Goal: Transaction & Acquisition: Purchase product/service

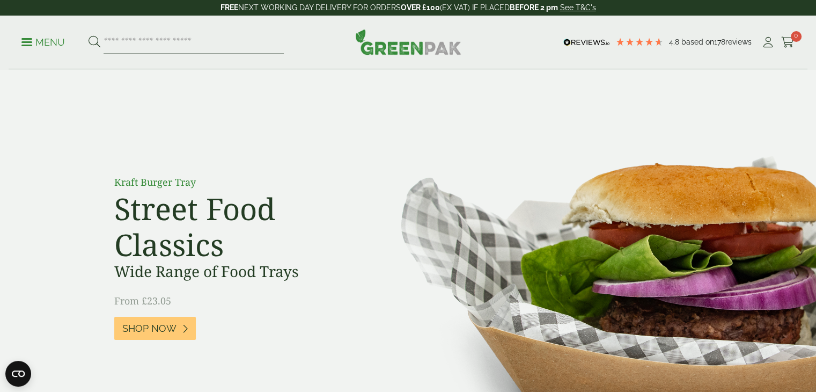
click at [23, 41] on span at bounding box center [26, 42] width 11 height 2
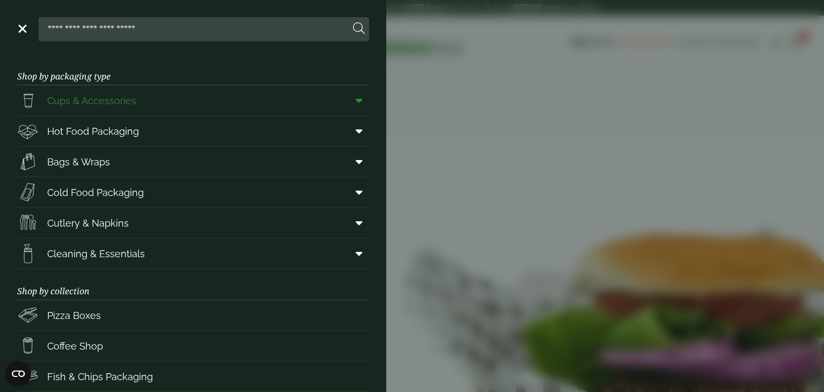
click at [116, 104] on span "Cups & Accessories" at bounding box center [91, 100] width 89 height 14
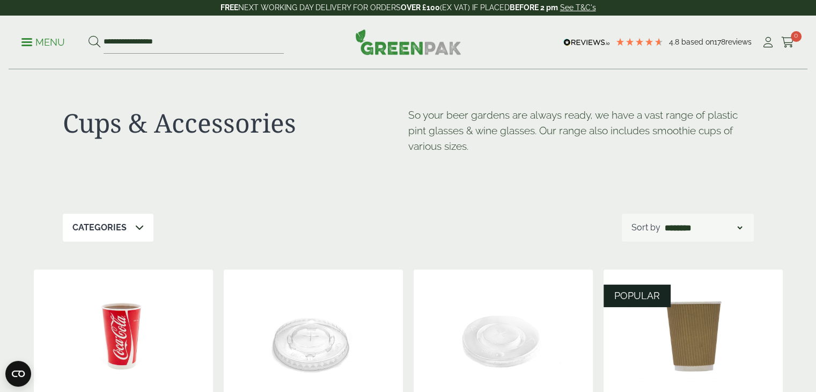
click at [30, 41] on span at bounding box center [26, 42] width 11 height 2
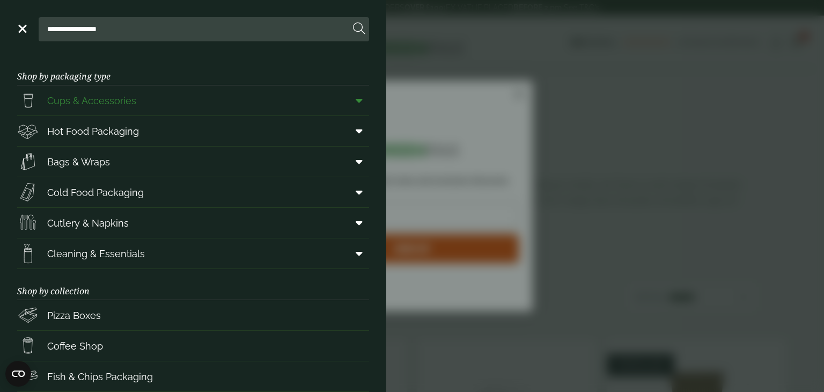
click at [356, 95] on icon at bounding box center [359, 100] width 7 height 11
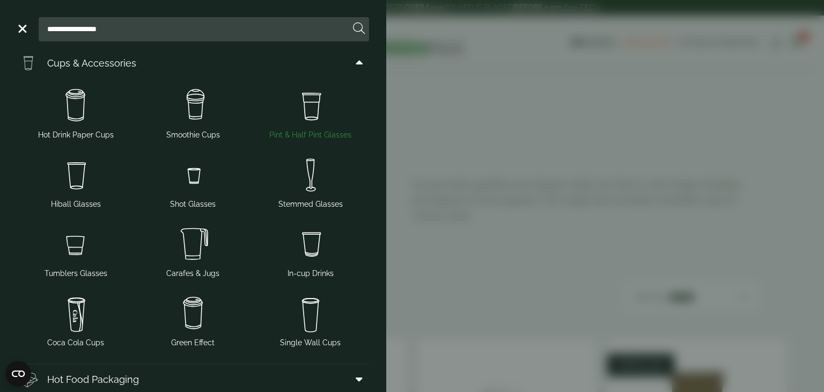
scroll to position [54, 0]
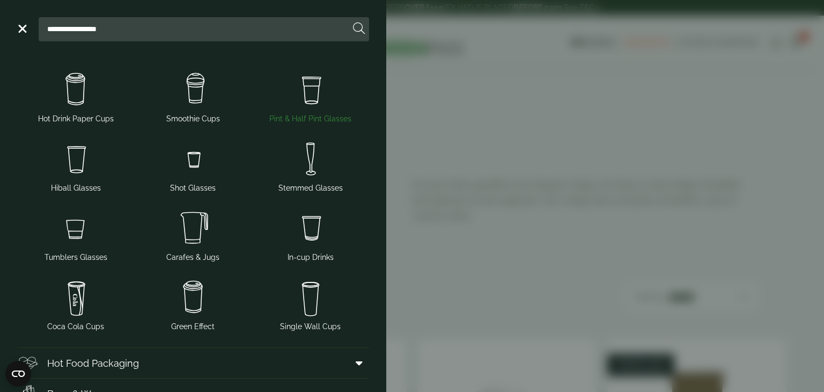
click at [307, 93] on img at bounding box center [310, 89] width 109 height 43
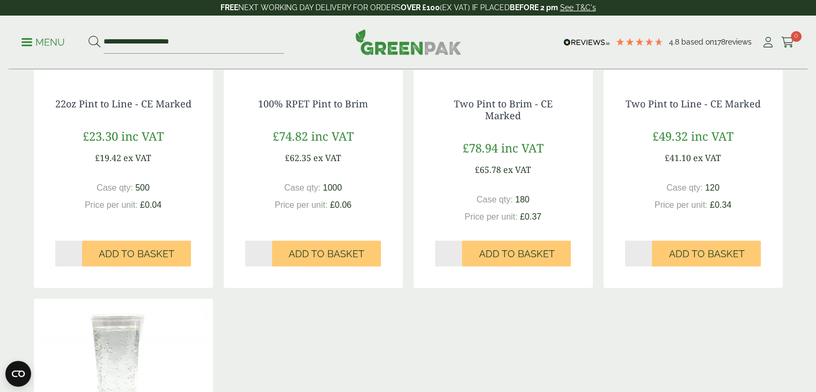
scroll to position [644, 0]
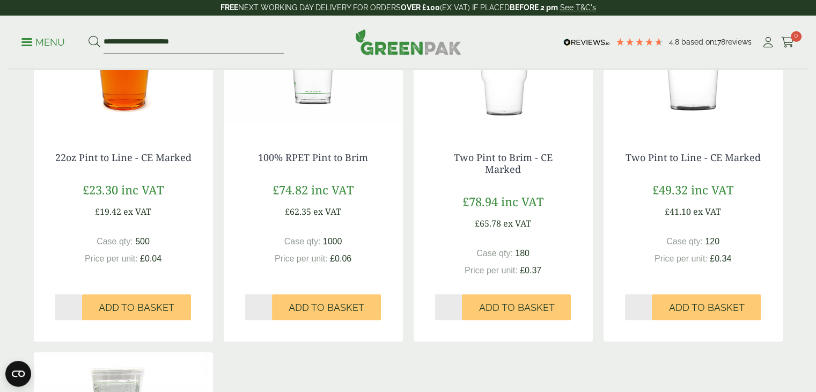
click at [76, 294] on input "*" at bounding box center [68, 307] width 27 height 26
type input "*"
click at [76, 294] on input "*" at bounding box center [68, 307] width 27 height 26
click at [123, 301] on span "Add to Basket" at bounding box center [137, 307] width 76 height 12
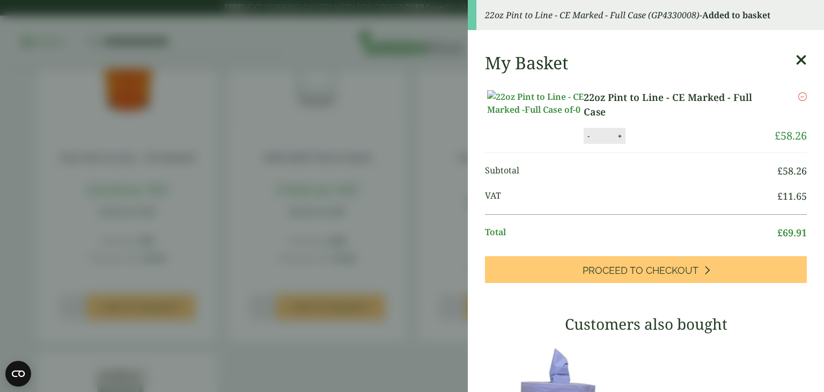
click at [796, 57] on icon at bounding box center [801, 60] width 11 height 15
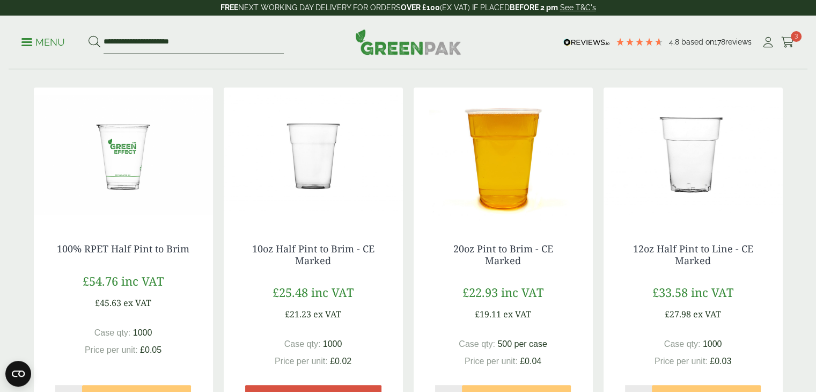
scroll to position [268, 0]
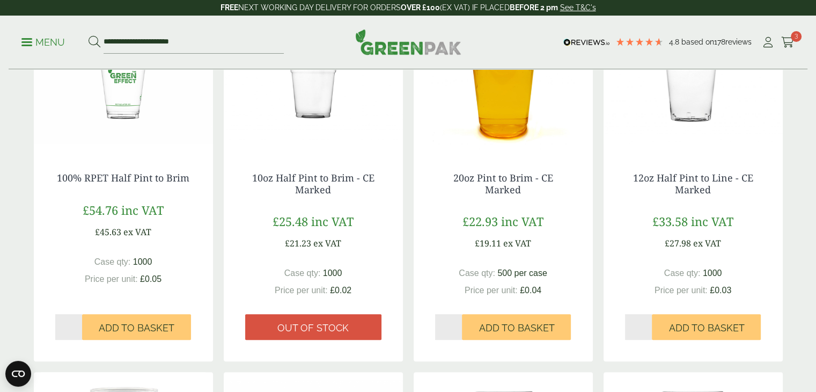
click at [647, 324] on input "*" at bounding box center [638, 327] width 27 height 26
type input "*"
click at [650, 329] on input "*" at bounding box center [638, 327] width 27 height 26
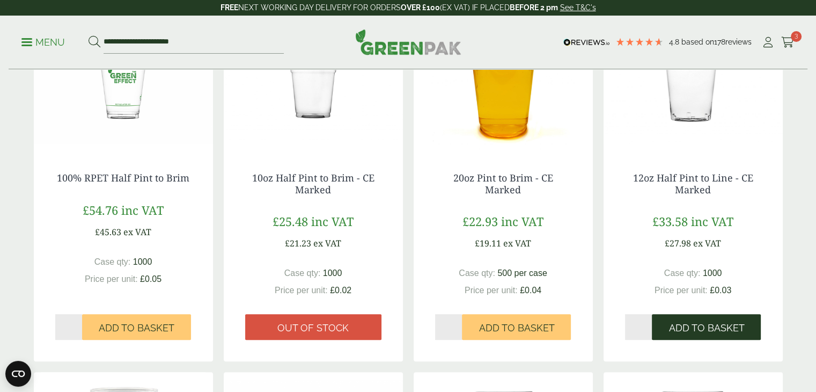
click at [708, 330] on span "Add to Basket" at bounding box center [706, 328] width 76 height 12
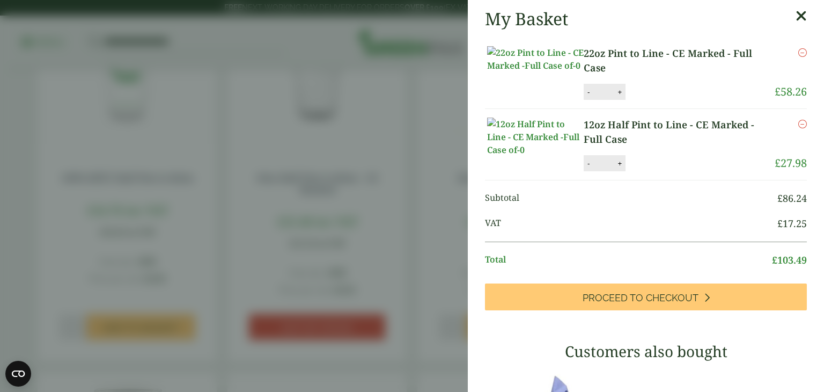
click at [785, 73] on div "Remove" at bounding box center [791, 65] width 32 height 38
click at [796, 18] on icon at bounding box center [801, 16] width 11 height 15
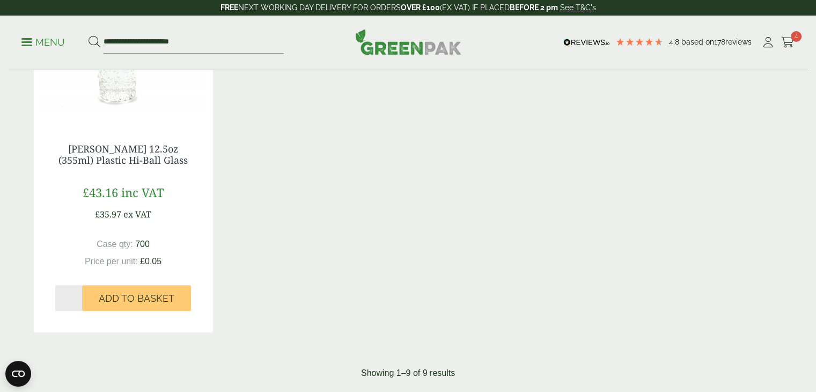
scroll to position [1019, 0]
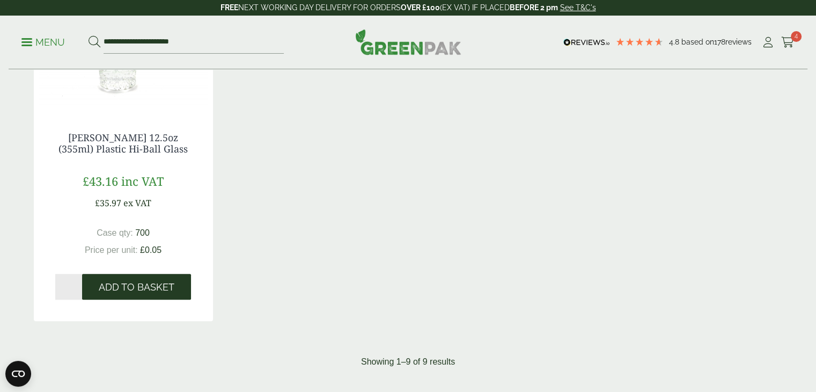
drag, startPoint x: 140, startPoint y: 273, endPoint x: 150, endPoint y: 274, distance: 9.7
click at [140, 281] on span "Add to Basket" at bounding box center [137, 287] width 76 height 12
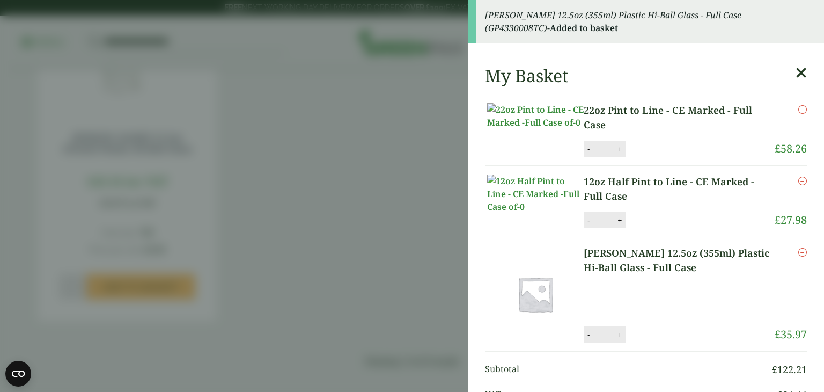
click at [796, 72] on icon at bounding box center [801, 72] width 11 height 15
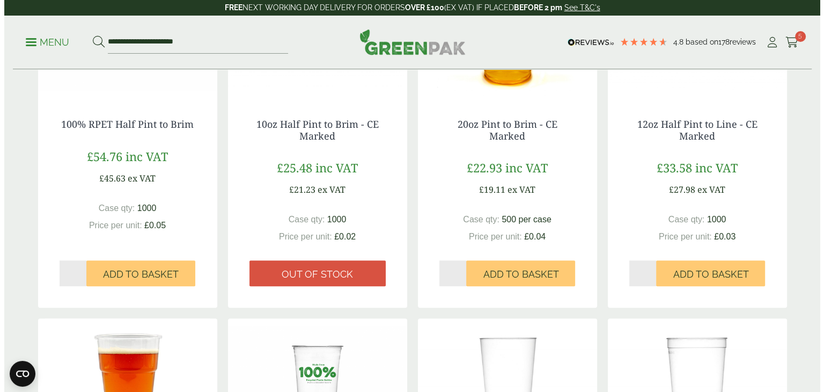
scroll to position [0, 0]
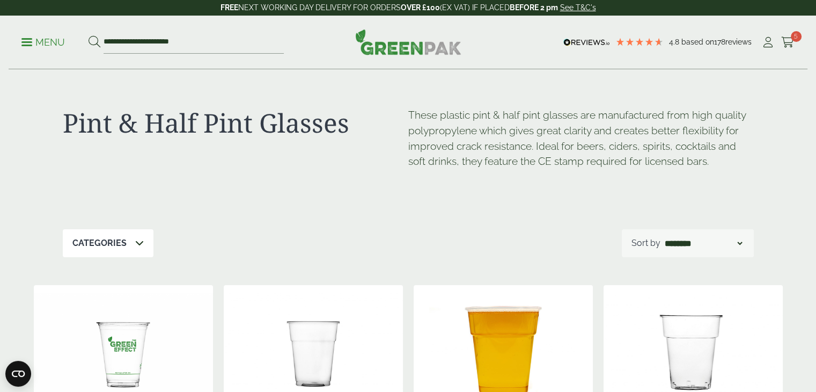
click at [30, 42] on span at bounding box center [26, 42] width 11 height 2
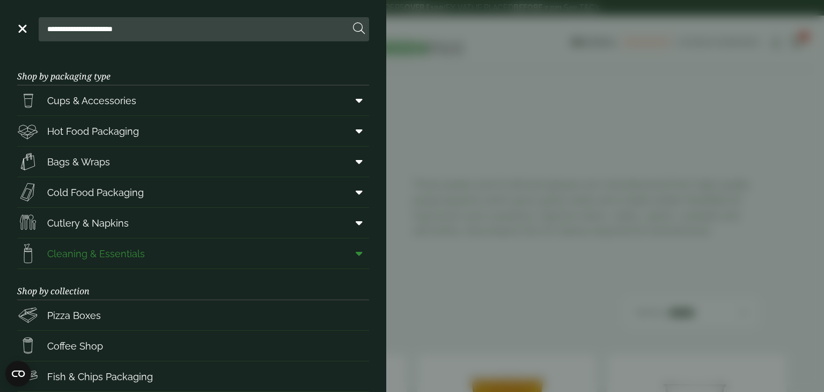
click at [356, 249] on icon at bounding box center [359, 253] width 7 height 11
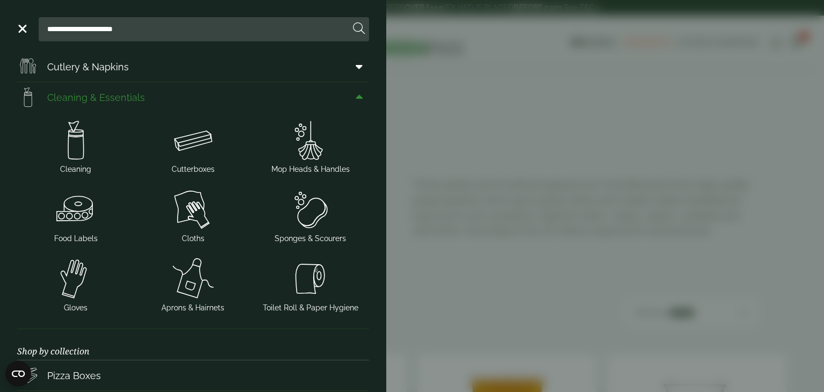
scroll to position [161, 0]
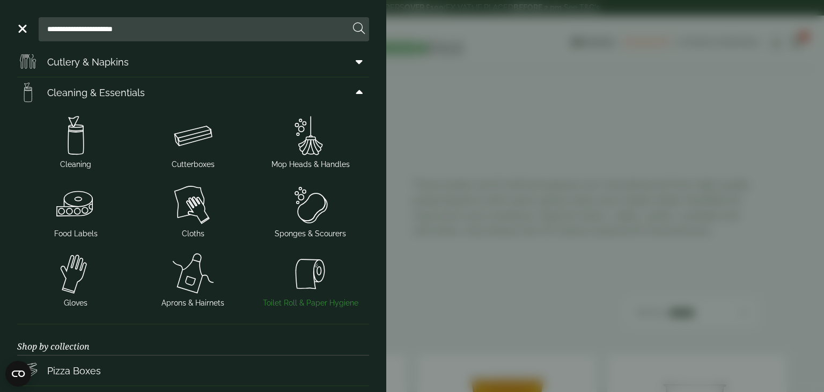
click at [298, 282] on img at bounding box center [310, 273] width 109 height 43
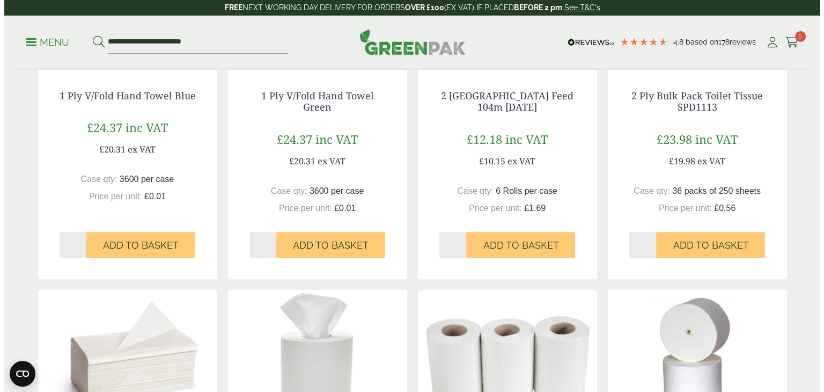
scroll to position [322, 0]
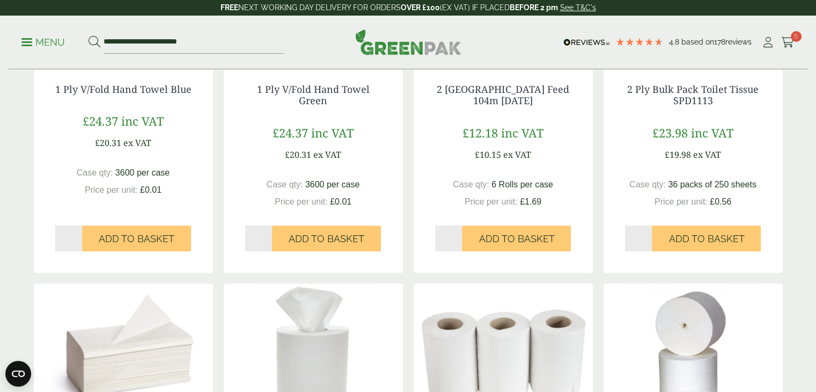
click at [458, 237] on input "*" at bounding box center [448, 238] width 27 height 26
type input "*"
click at [458, 237] on input "*" at bounding box center [448, 238] width 27 height 26
click at [522, 237] on span "Add to Basket" at bounding box center [517, 239] width 76 height 12
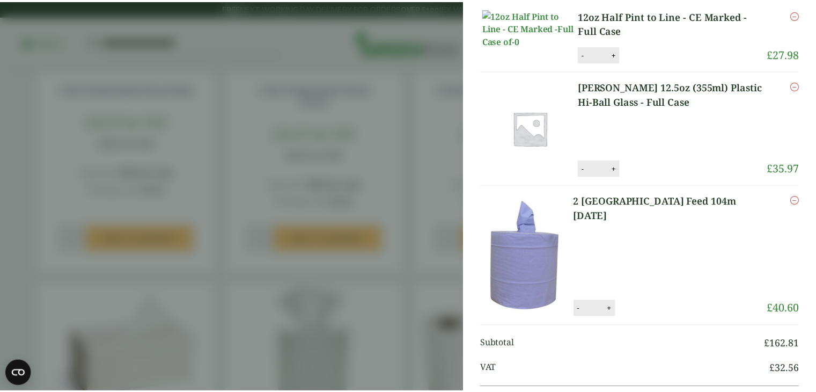
scroll to position [63, 0]
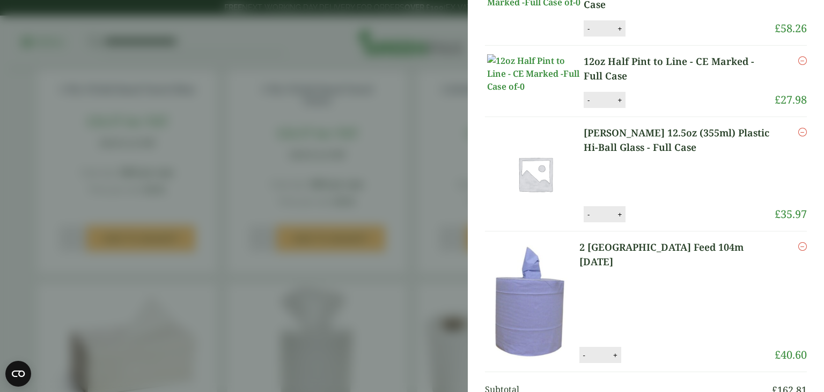
click at [438, 182] on aside "My Basket 22oz Pint to Line - CE Marked - Full Case 22oz Pint to Line - CE Mark…" at bounding box center [412, 196] width 824 height 392
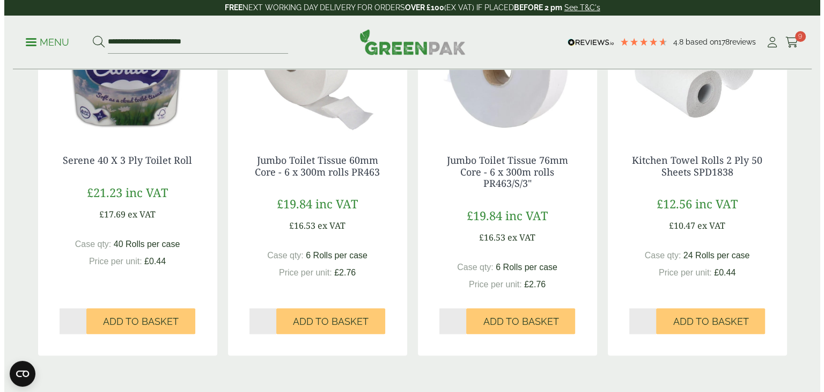
scroll to position [1019, 0]
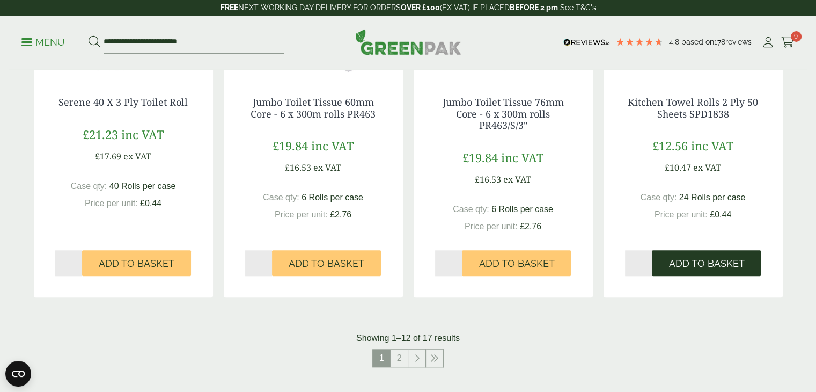
click at [713, 265] on span "Add to Basket" at bounding box center [706, 263] width 76 height 12
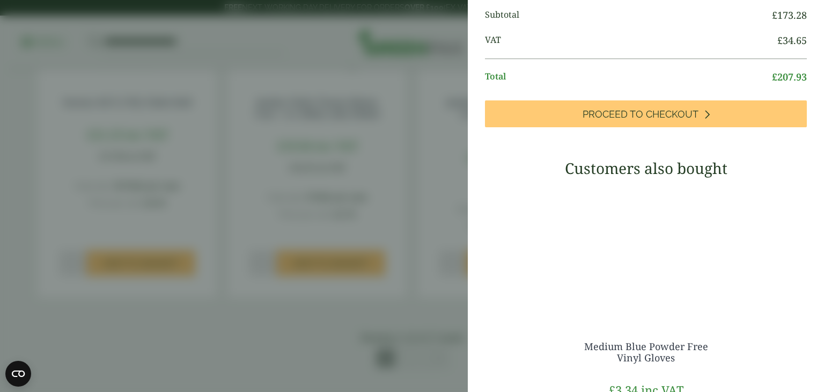
scroll to position [483, 0]
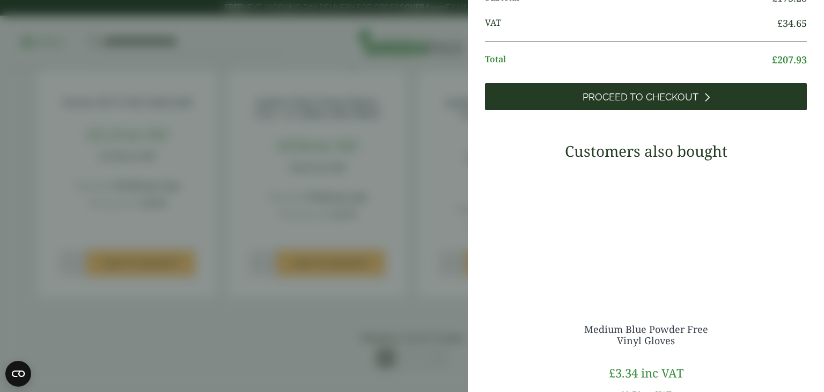
click at [672, 103] on span "Proceed to Checkout" at bounding box center [641, 97] width 116 height 12
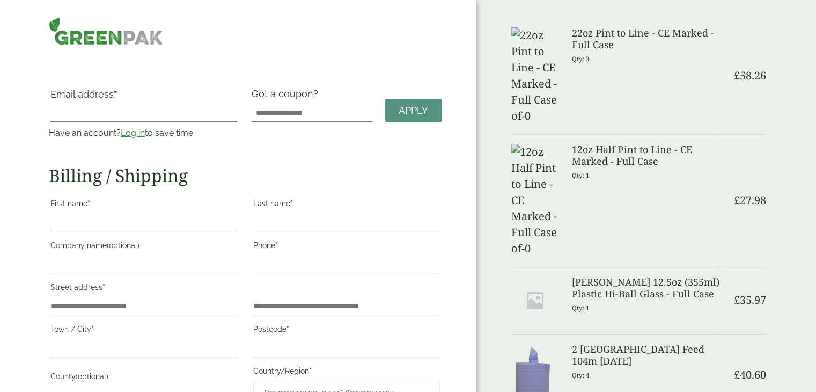
click at [130, 132] on link "Log in" at bounding box center [133, 133] width 24 height 10
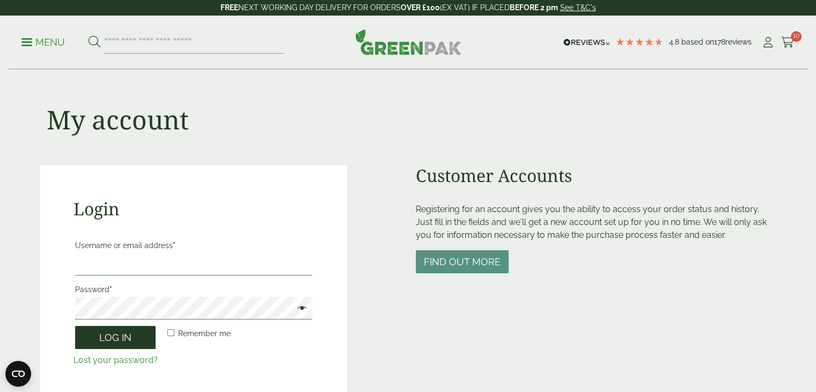
type input "**********"
click at [116, 339] on button "Log in" at bounding box center [115, 337] width 80 height 23
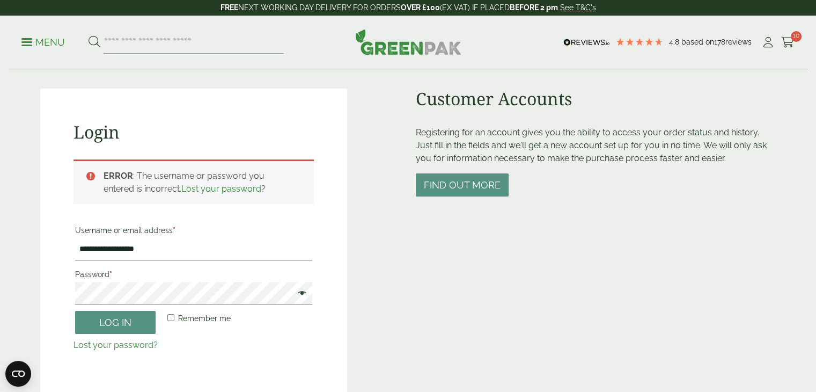
scroll to position [75, 0]
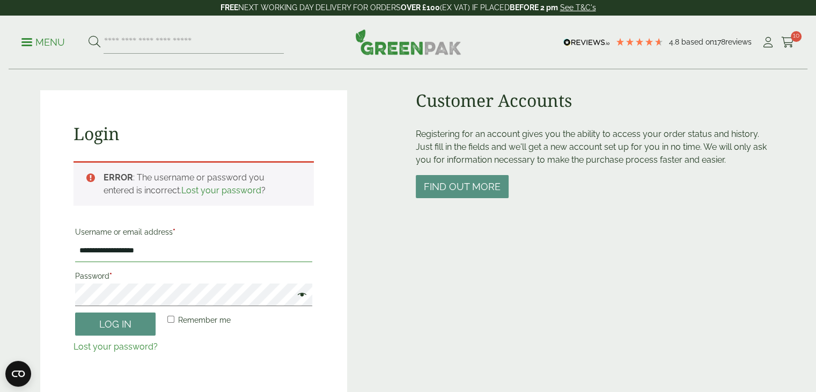
click at [167, 251] on input "**********" at bounding box center [194, 250] width 238 height 23
click at [301, 293] on span at bounding box center [299, 295] width 14 height 13
click at [122, 321] on button "Log in" at bounding box center [115, 323] width 80 height 23
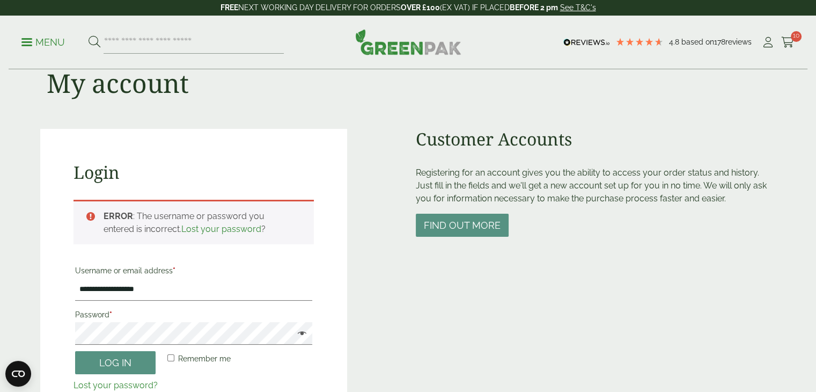
scroll to position [54, 0]
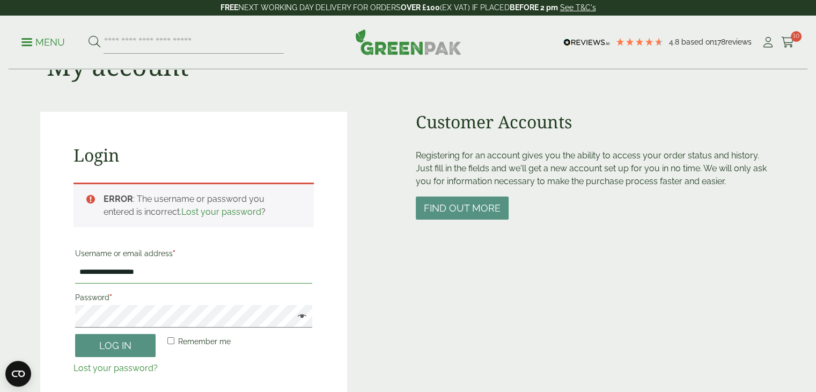
click at [159, 275] on input "**********" at bounding box center [194, 272] width 238 height 23
click at [768, 40] on icon at bounding box center [767, 42] width 13 height 11
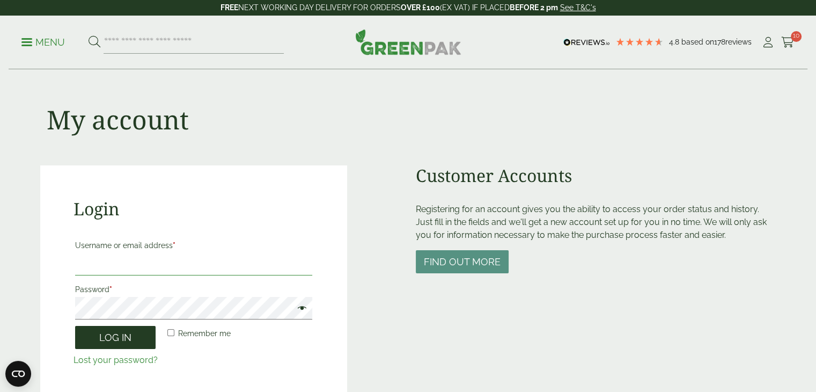
type input "**********"
click at [117, 337] on button "Log in" at bounding box center [115, 337] width 80 height 23
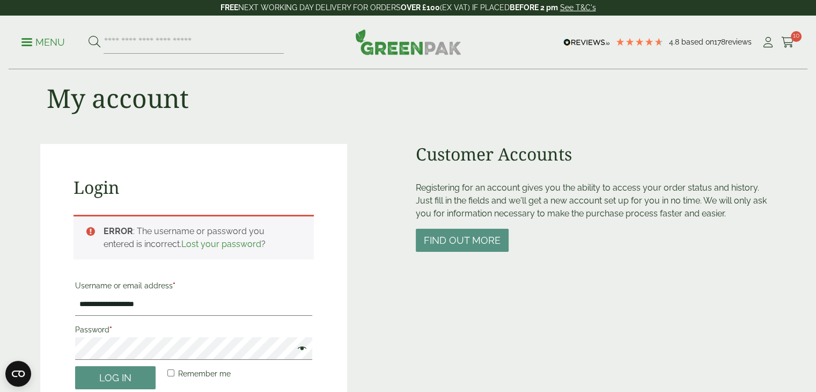
scroll to position [75, 0]
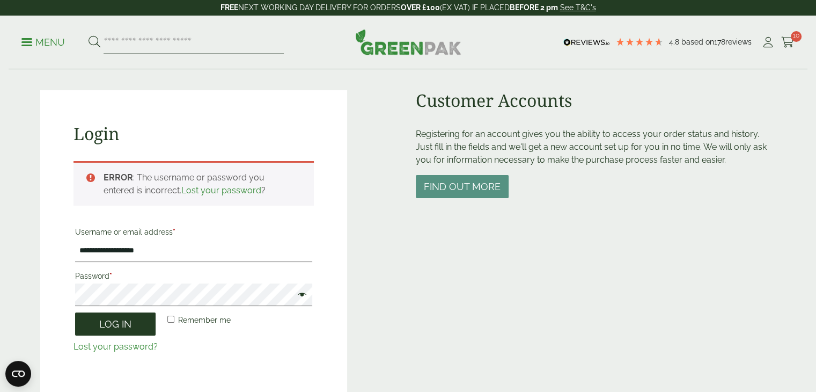
click at [107, 321] on button "Log in" at bounding box center [115, 323] width 80 height 23
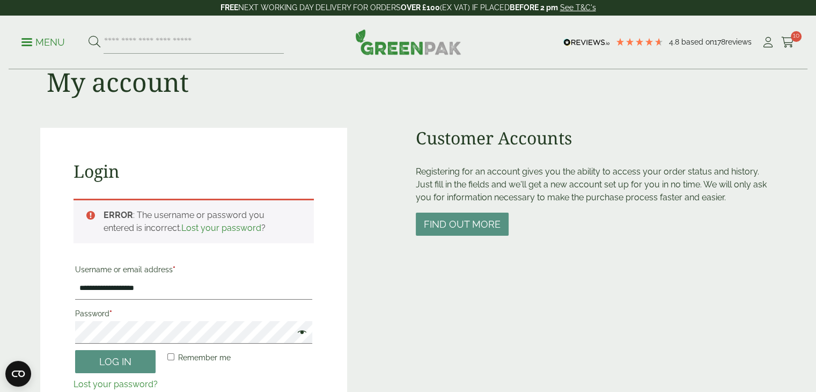
scroll to position [107, 0]
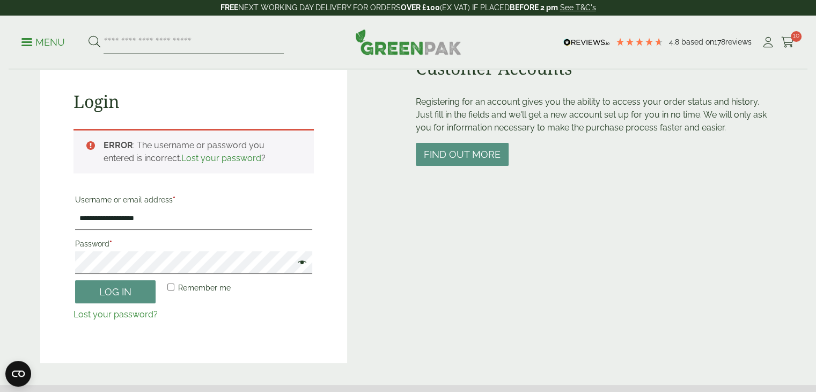
click at [129, 314] on link "Lost your password?" at bounding box center [115, 314] width 84 height 10
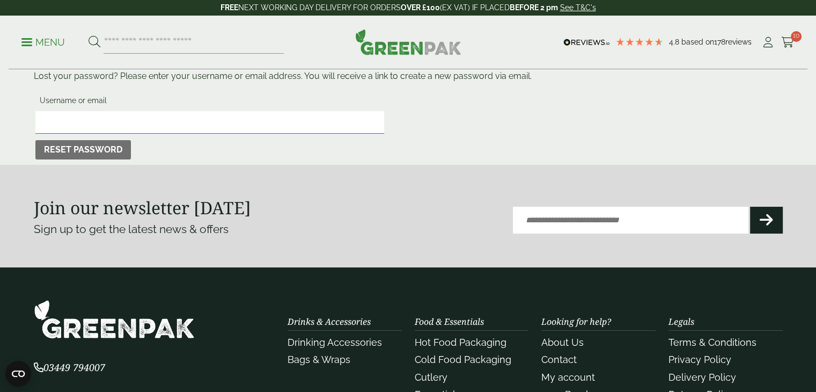
click at [98, 123] on input "Username or email" at bounding box center [209, 122] width 349 height 23
type input "**********"
click at [100, 149] on button "Reset password" at bounding box center [82, 149] width 95 height 19
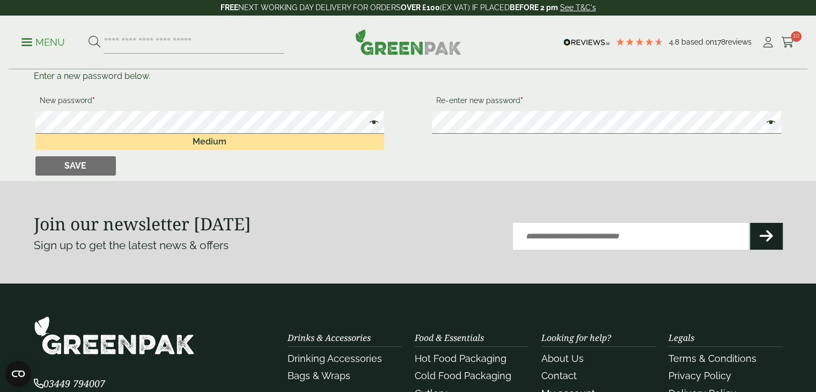
click at [375, 124] on span at bounding box center [371, 123] width 14 height 13
click at [774, 123] on span at bounding box center [768, 123] width 14 height 13
click at [91, 161] on button "Save" at bounding box center [75, 165] width 80 height 19
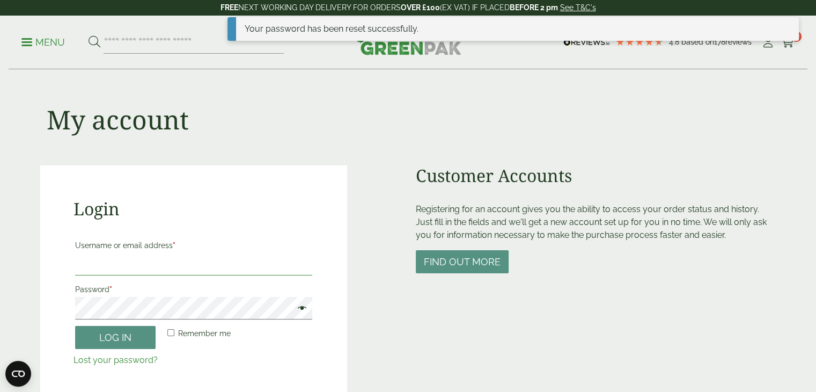
type input "**********"
click at [107, 337] on button "Log in" at bounding box center [115, 337] width 80 height 23
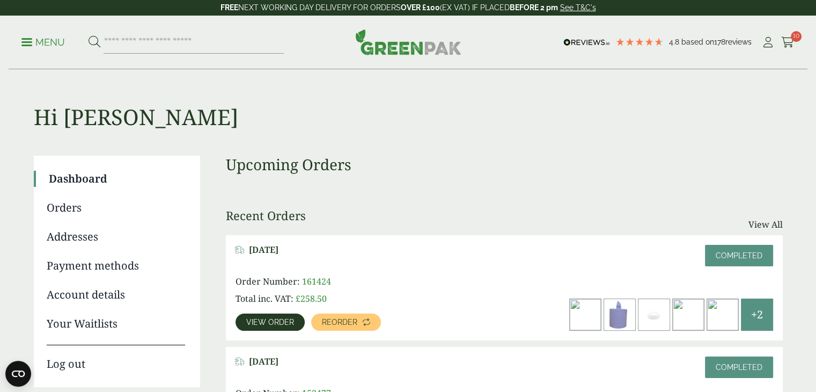
click at [789, 40] on icon at bounding box center [787, 42] width 13 height 11
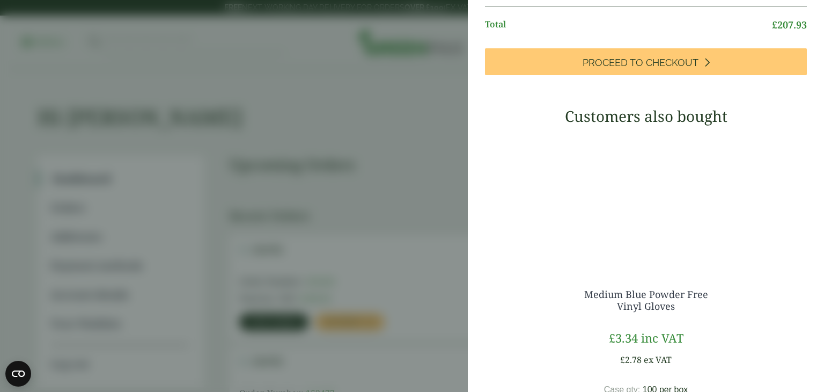
scroll to position [536, 0]
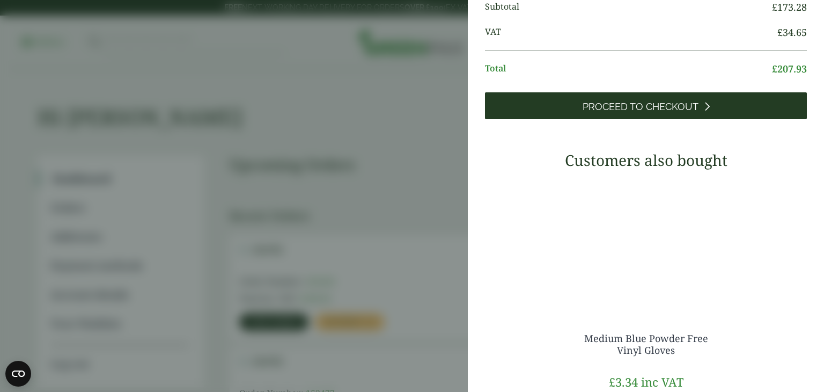
click at [644, 113] on span "Proceed to Checkout" at bounding box center [641, 107] width 116 height 12
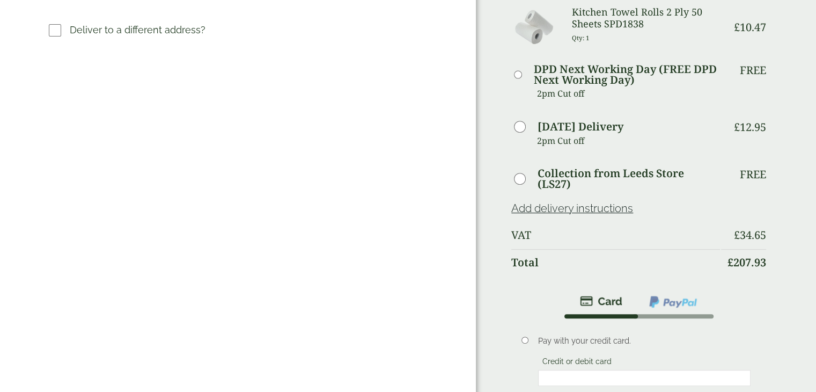
scroll to position [429, 0]
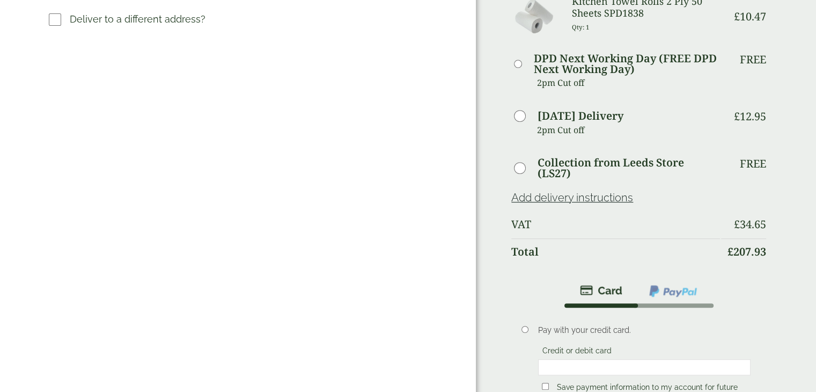
click at [566, 362] on iframe at bounding box center [644, 367] width 206 height 10
